Goal: Check status

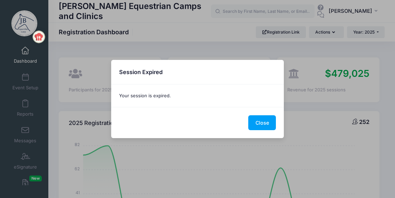
select select
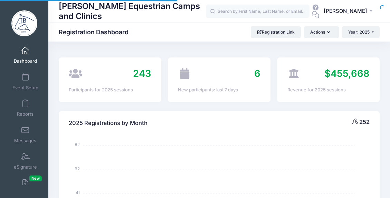
select select
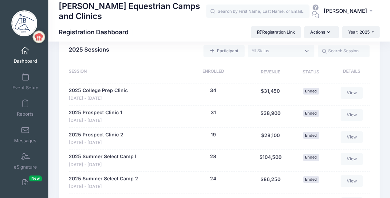
scroll to position [484, 0]
